Goal: Task Accomplishment & Management: Manage account settings

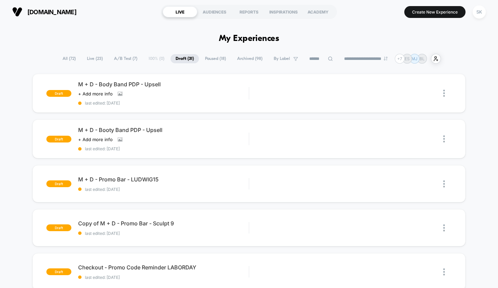
click at [152, 59] on div "**********" at bounding box center [248, 59] width 383 height 10
click at [183, 13] on div "LIVE" at bounding box center [180, 11] width 34 height 11
click at [114, 61] on span "A/B Test ( 7 )" at bounding box center [125, 58] width 33 height 9
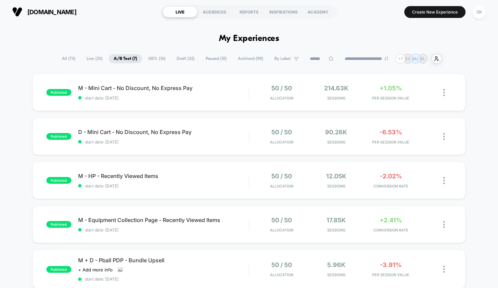
click at [155, 57] on span "100% ( 16 )" at bounding box center [156, 58] width 27 height 9
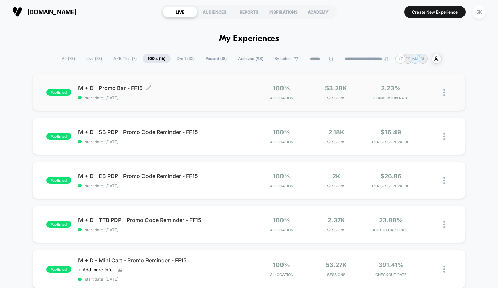
click at [162, 91] on span "M + D - Promo Bar - FF15 Click to edit experience details" at bounding box center [163, 88] width 171 height 7
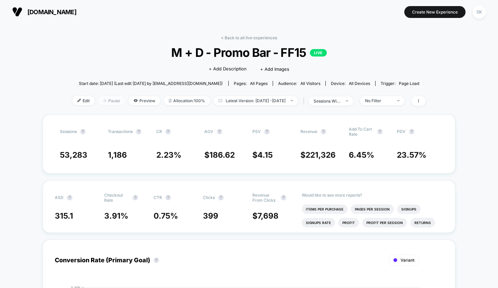
click at [98, 98] on span "Pause" at bounding box center [111, 100] width 27 height 9
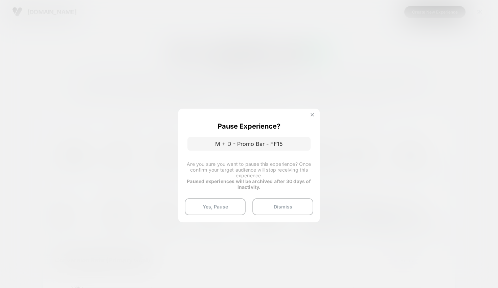
click at [313, 115] on img at bounding box center [311, 114] width 3 height 3
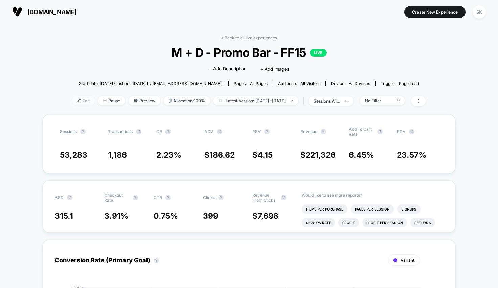
click at [77, 99] on img at bounding box center [78, 100] width 3 height 3
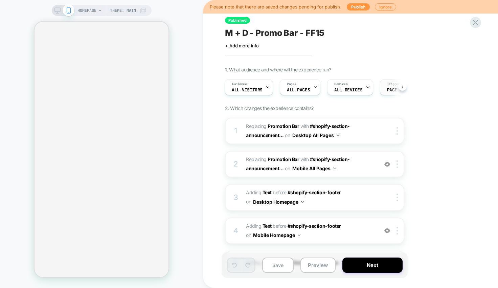
scroll to position [0, 23]
click at [398, 41] on div "M + D - Promo Bar - FF15 Click to edit experience details + Add more info" at bounding box center [348, 37] width 247 height 21
